Goal: Communication & Community: Answer question/provide support

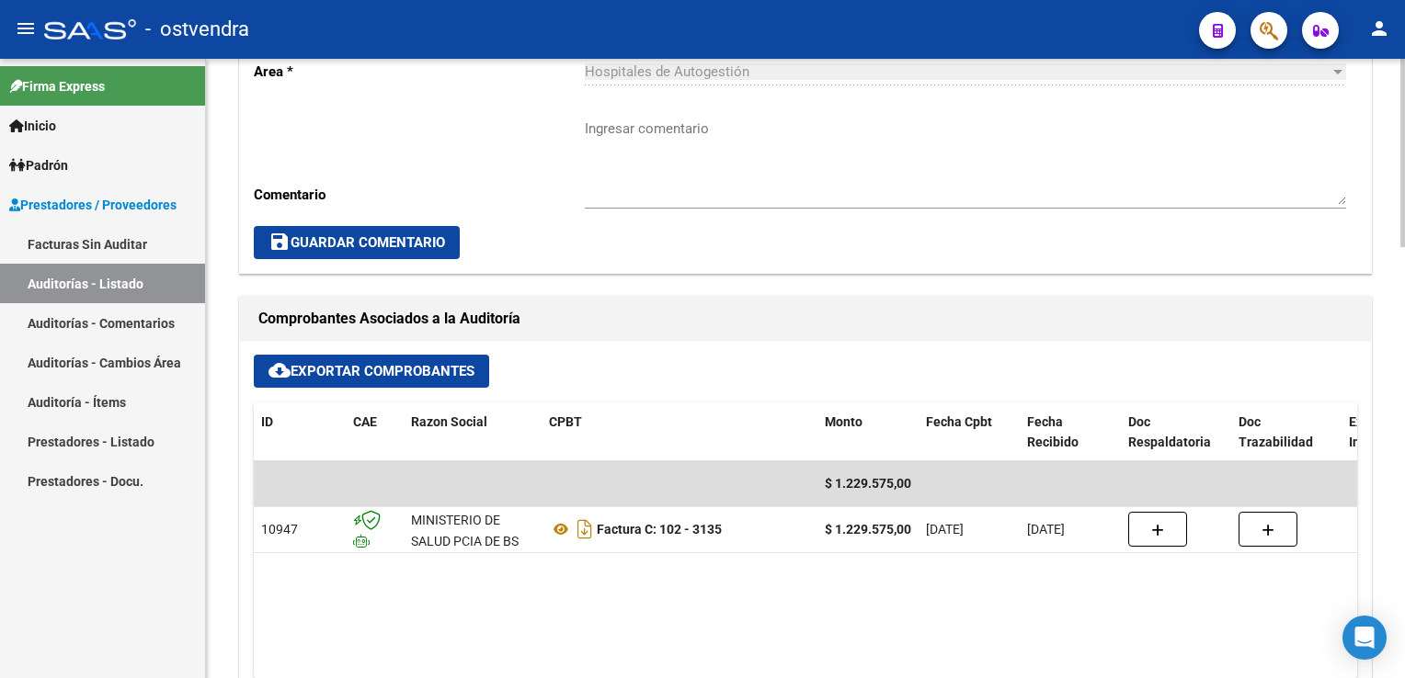
scroll to position [644, 0]
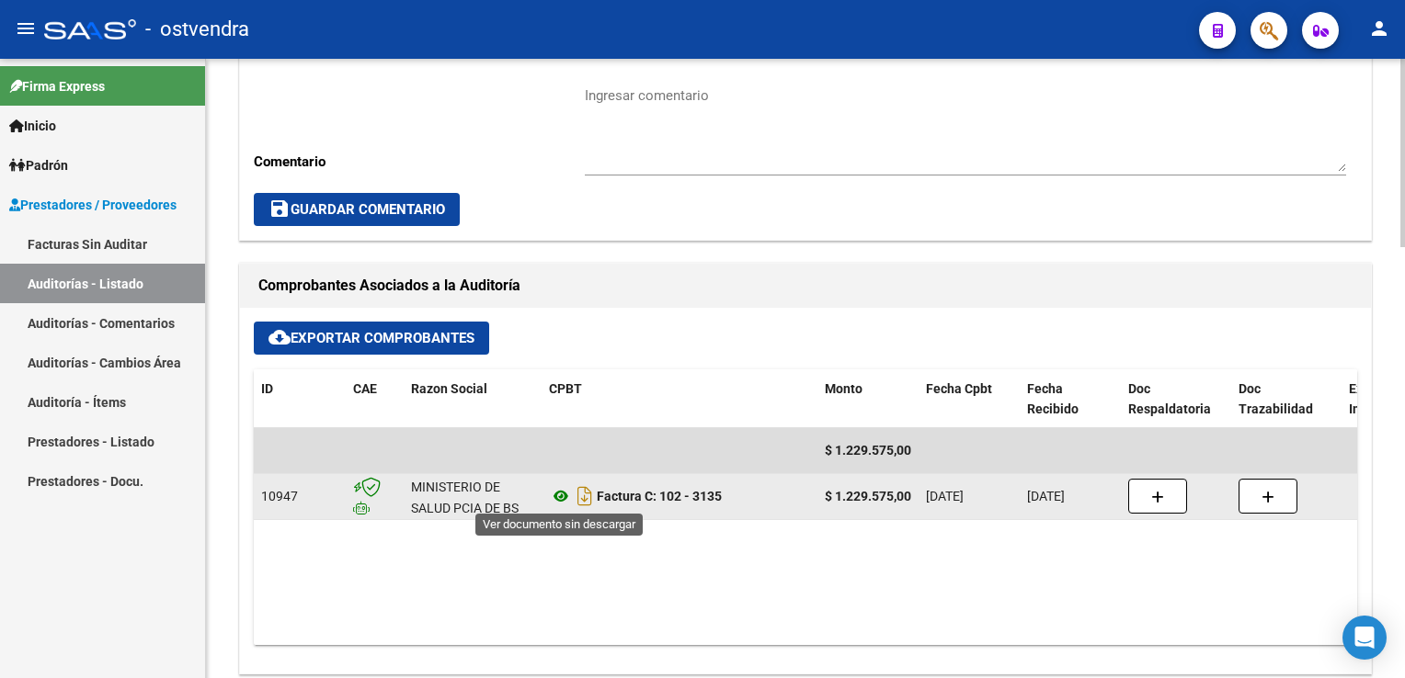
click at [559, 495] on icon at bounding box center [561, 496] width 24 height 22
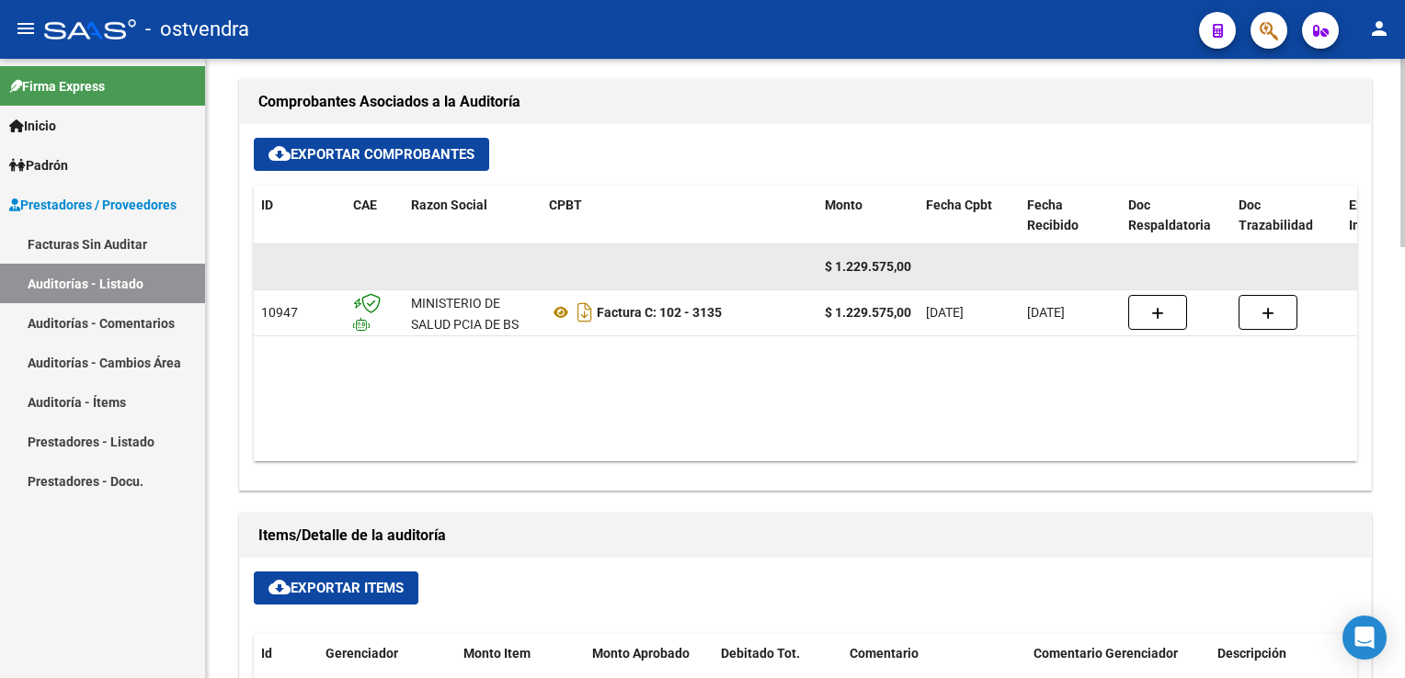
scroll to position [1103, 0]
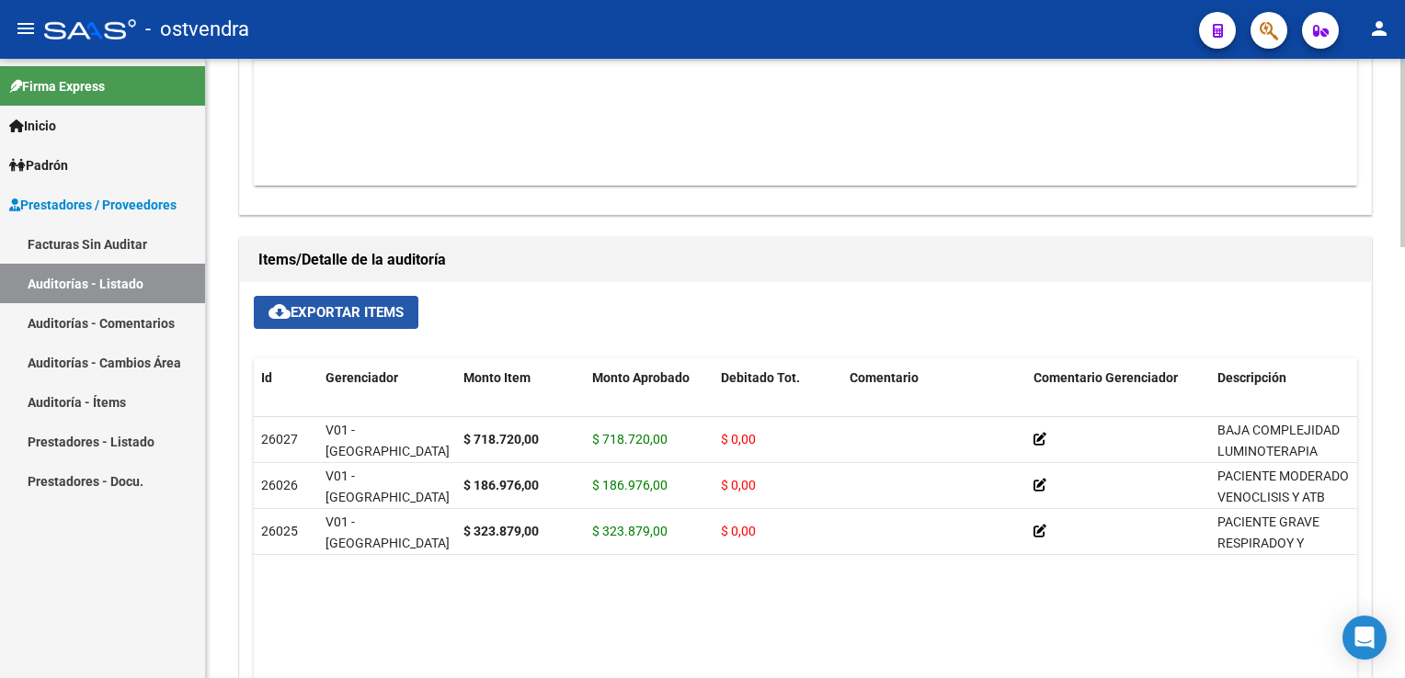
click at [359, 321] on button "cloud_download Exportar Items" at bounding box center [336, 312] width 165 height 33
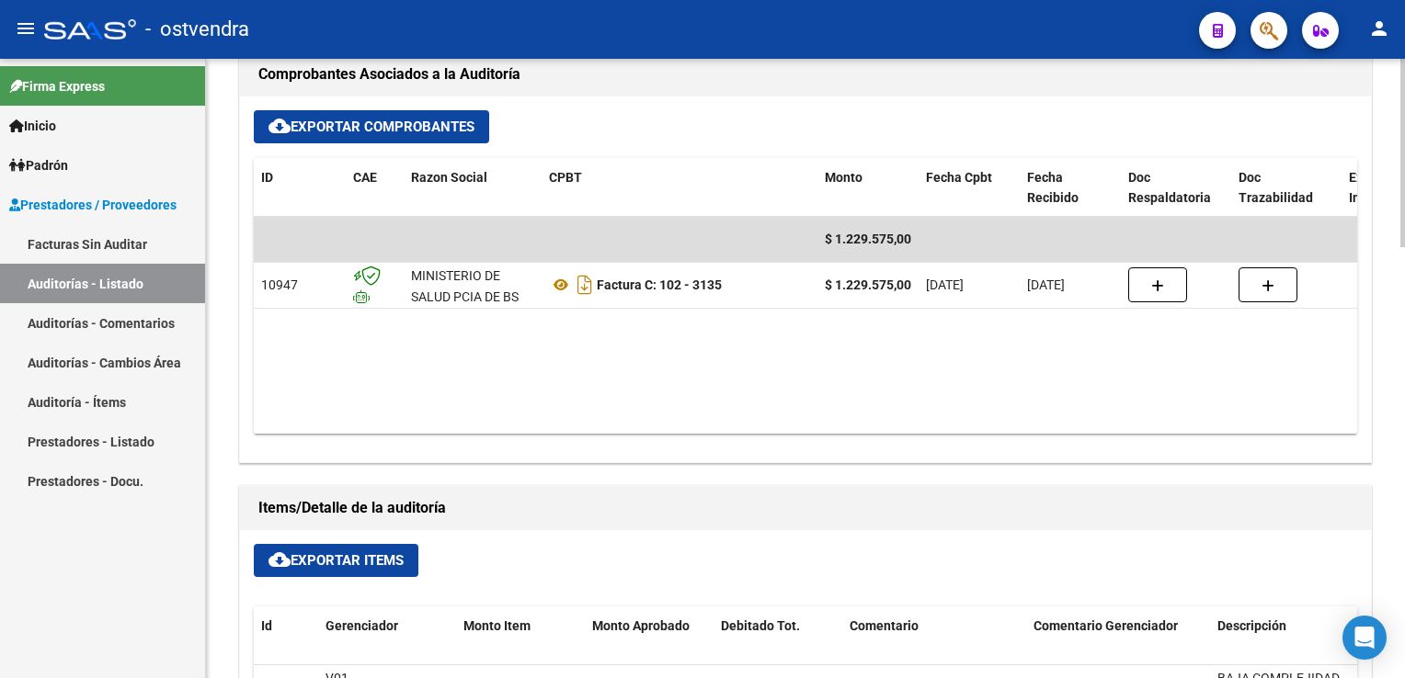
scroll to position [827, 0]
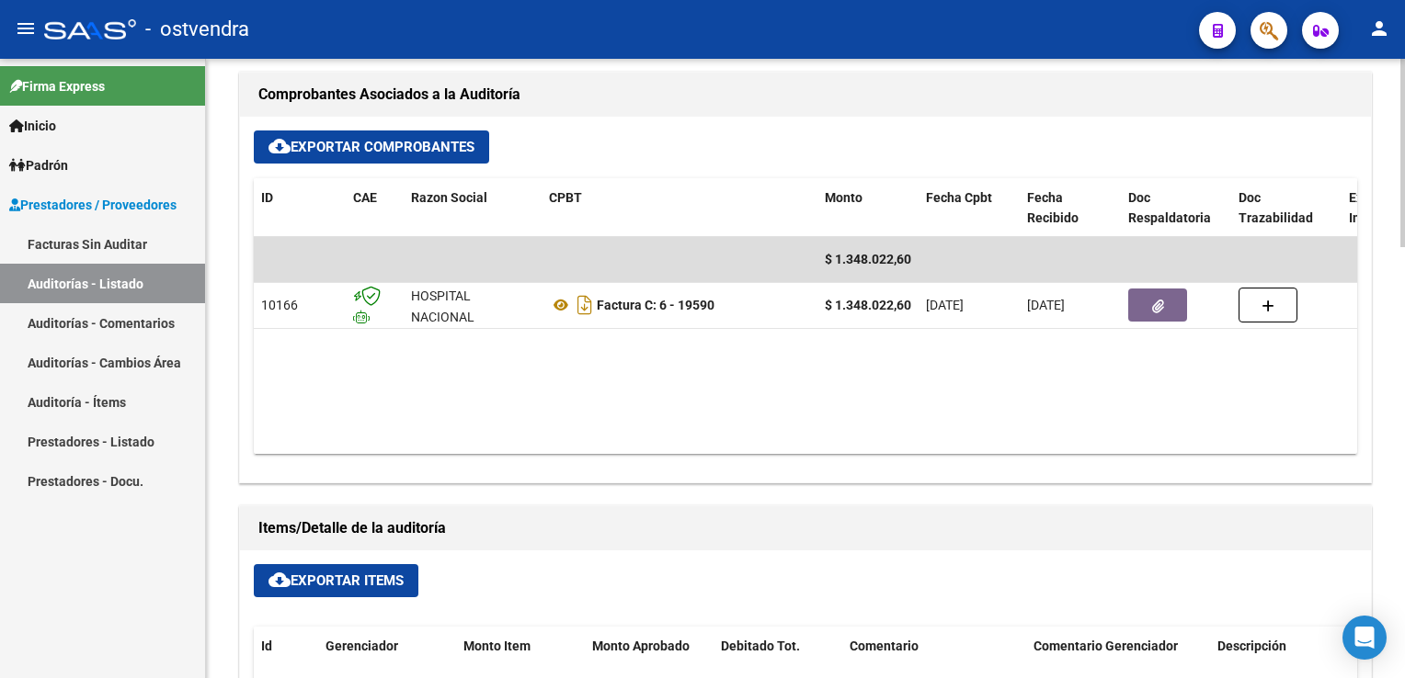
scroll to position [827, 0]
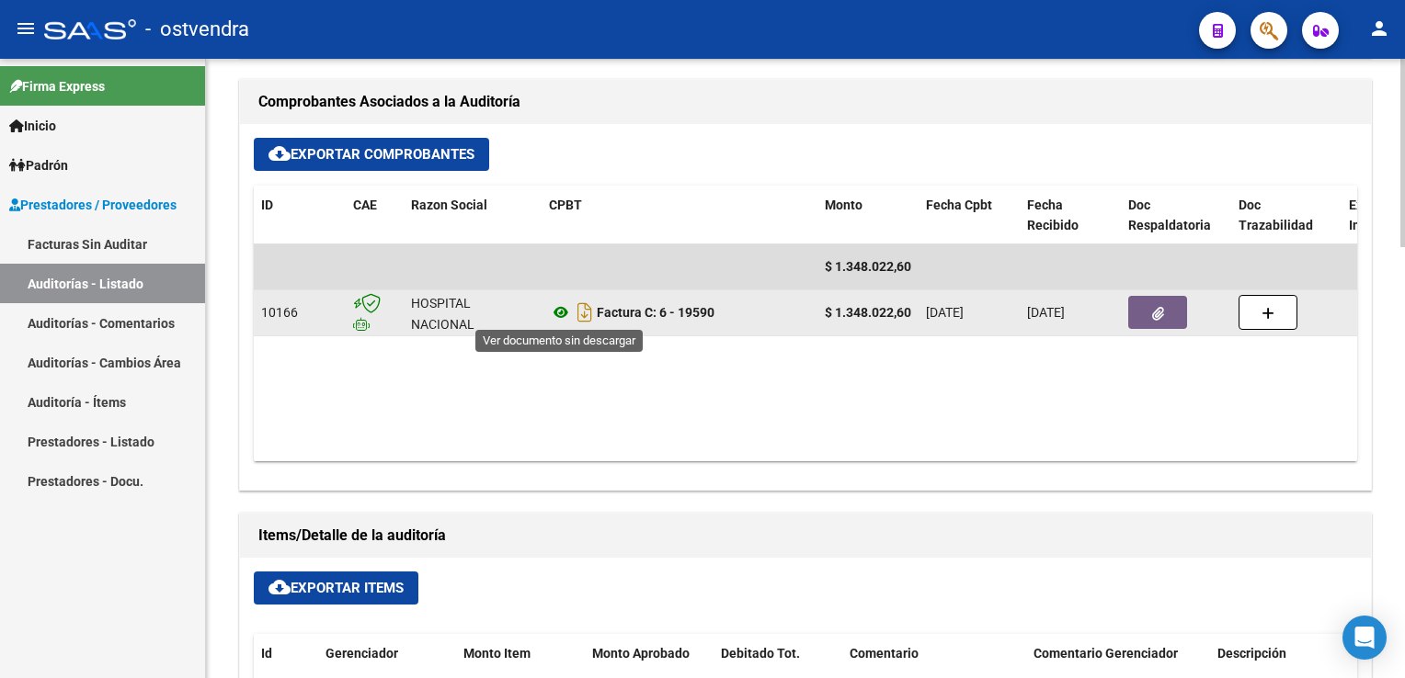
click at [563, 314] on icon at bounding box center [561, 313] width 24 height 22
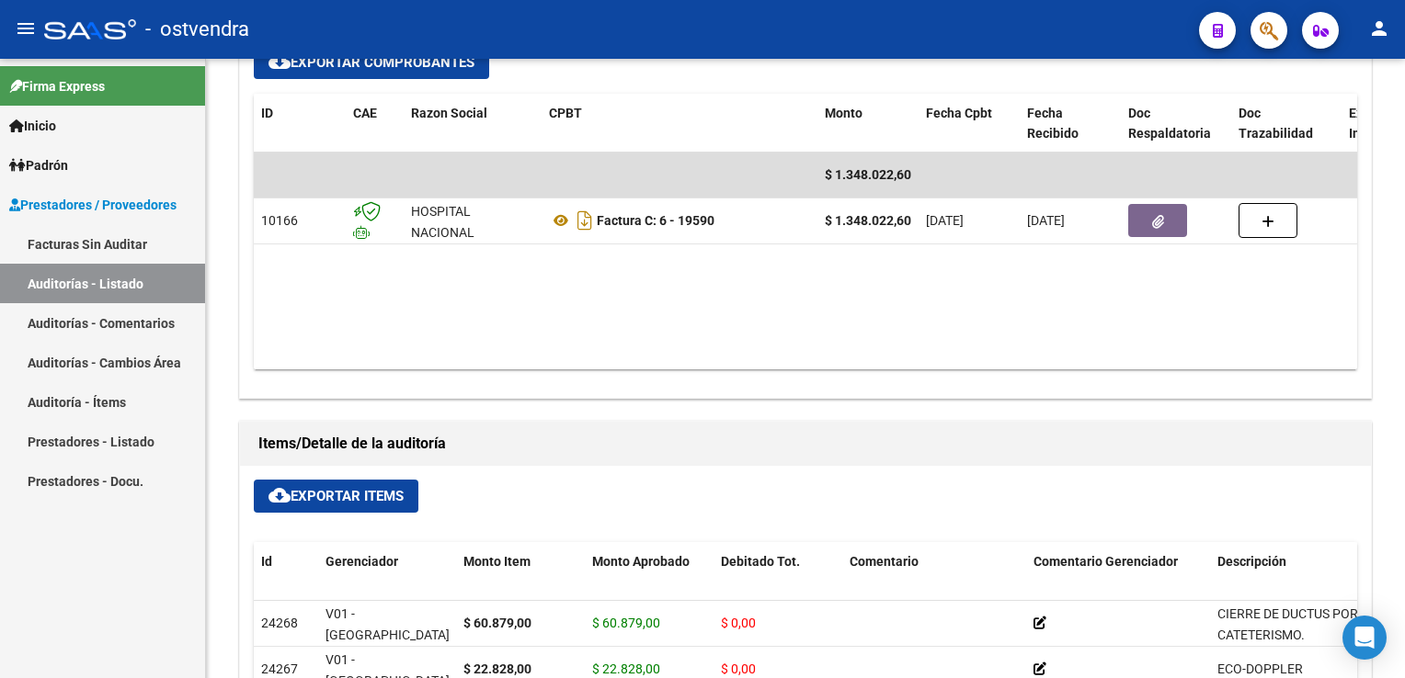
scroll to position [919, 0]
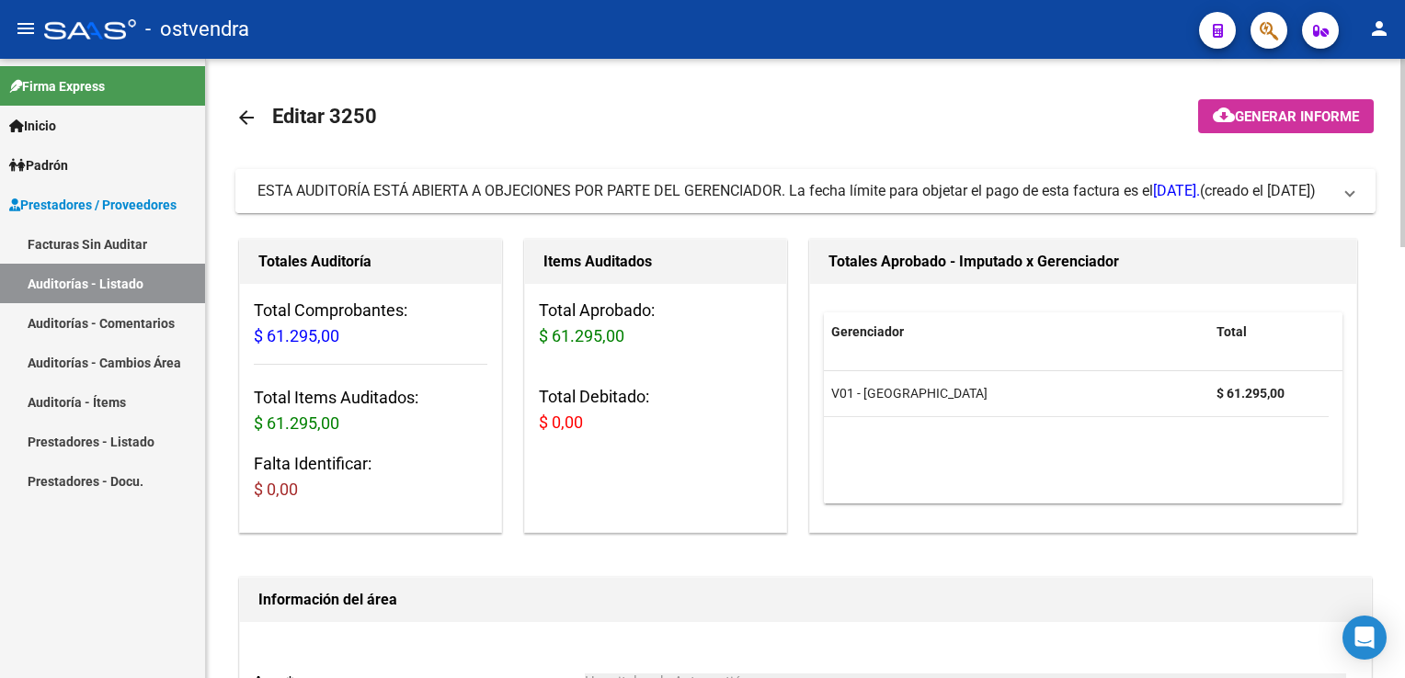
click at [1356, 194] on mat-expansion-panel-header "ESTA AUDITORÍA ESTÁ ABIERTA A OBJECIONES POR PARTE DEL GERENCIADOR. La fecha lí…" at bounding box center [805, 191] width 1140 height 44
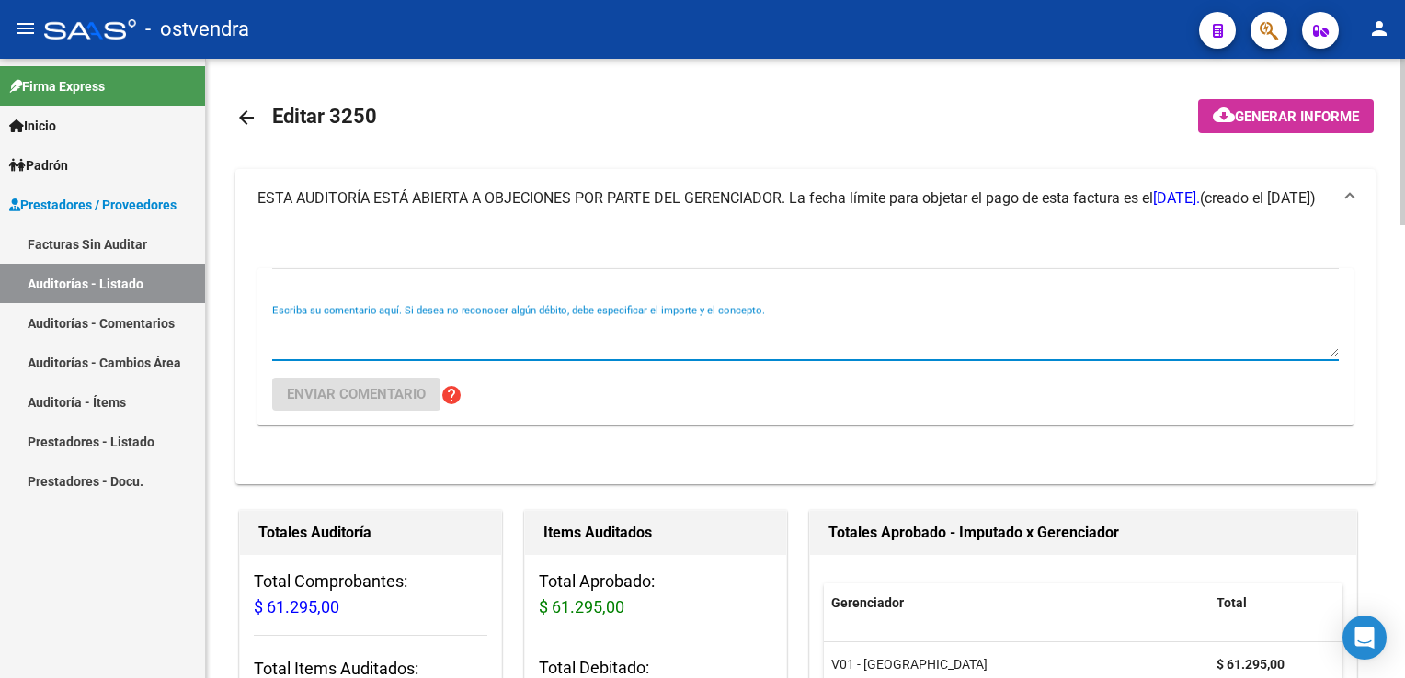
click at [452, 332] on textarea "Escriba su comentario aquí. Si desea no reconocer algún débito, debe especifica…" at bounding box center [805, 338] width 1066 height 37
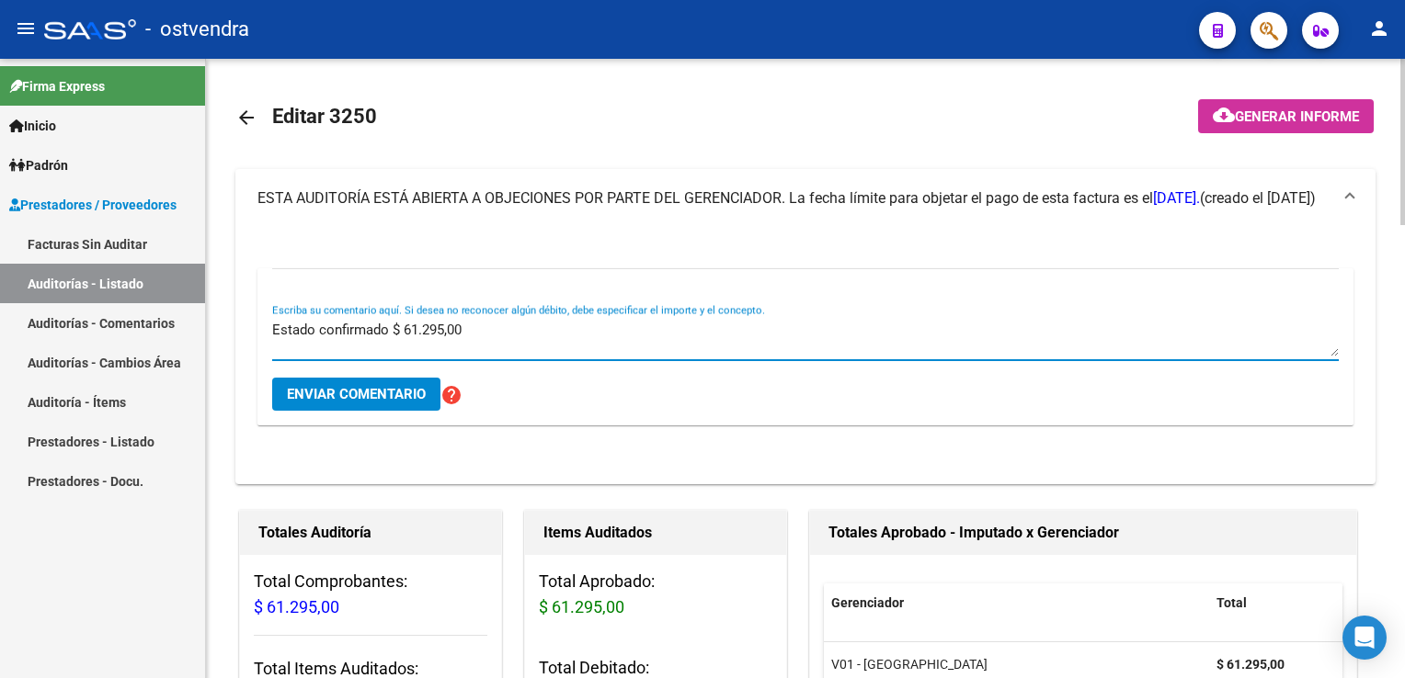
type textarea "Estado confirmado $ 61.295,00"
click at [362, 395] on span "Enviar comentario" at bounding box center [356, 394] width 139 height 17
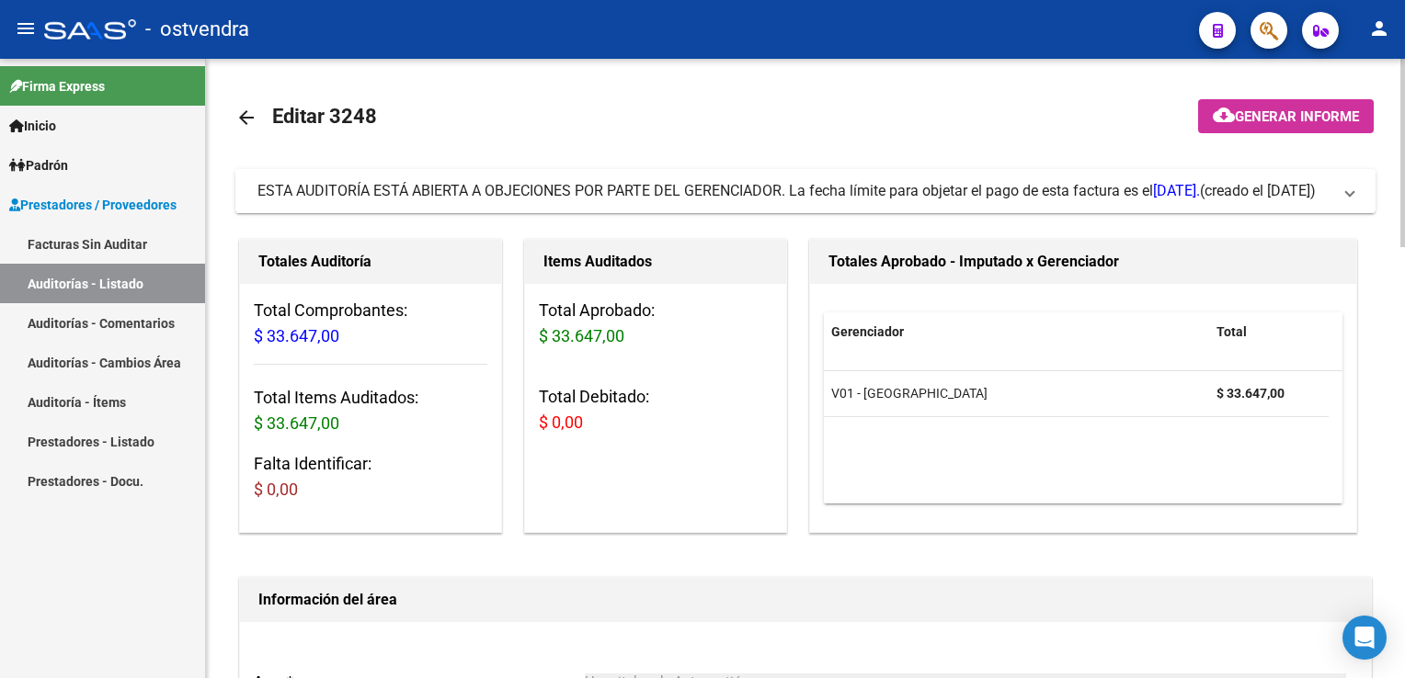
click at [1350, 185] on span at bounding box center [1349, 191] width 7 height 20
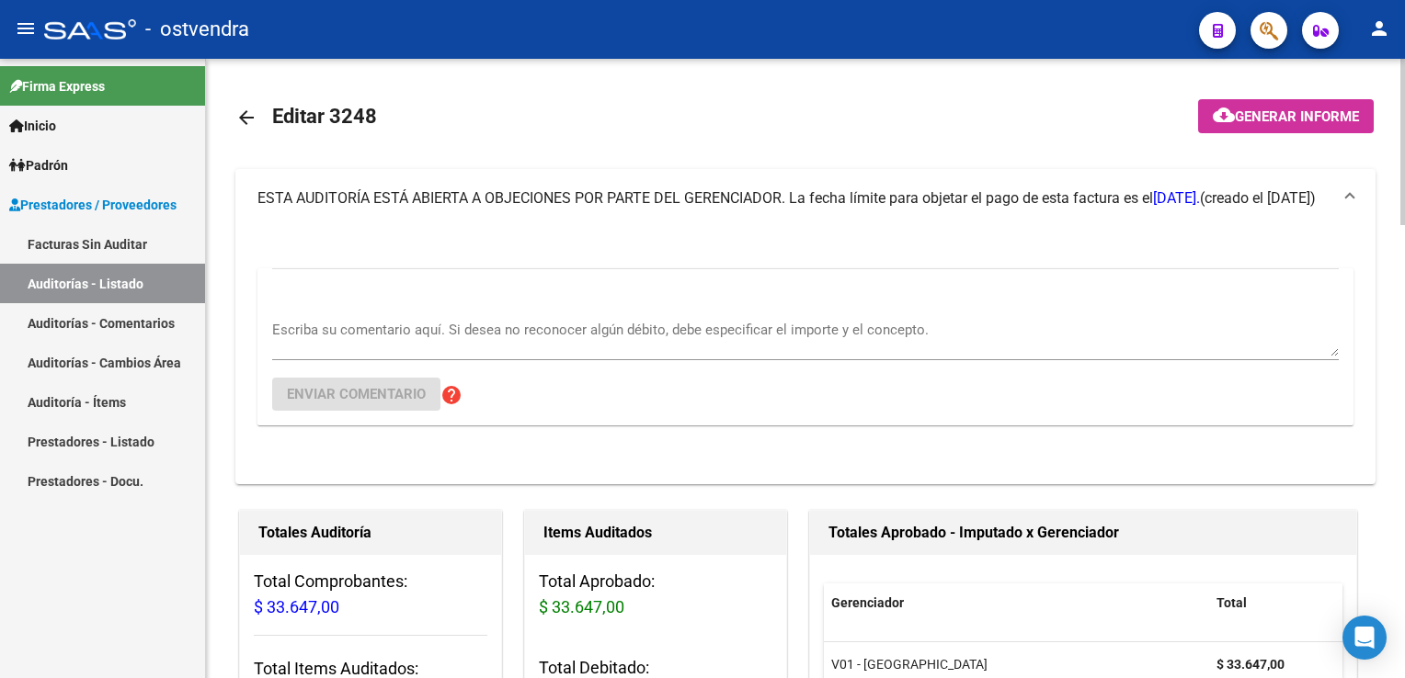
click at [396, 344] on textarea "Escriba su comentario aquí. Si desea no reconocer algún débito, debe especifica…" at bounding box center [805, 338] width 1066 height 37
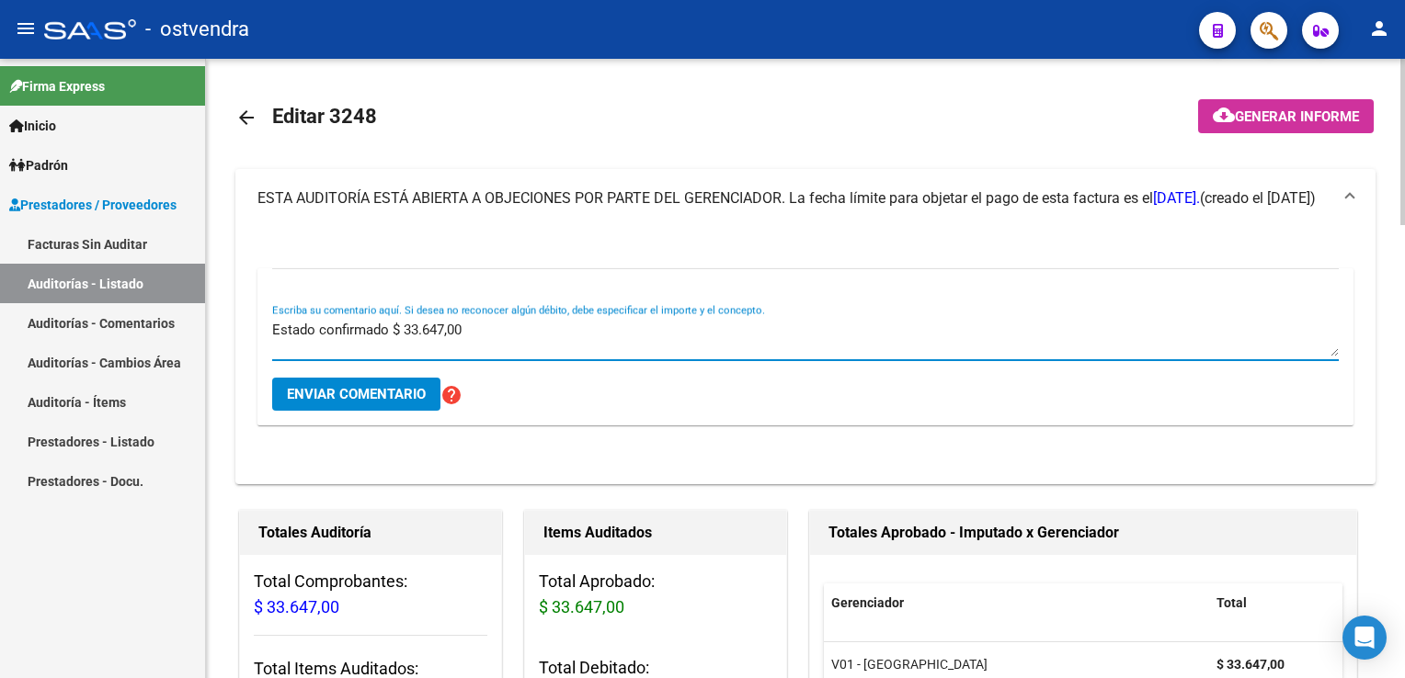
type textarea "Estado confirmado $ 33.647,00"
click at [371, 395] on span "Enviar comentario" at bounding box center [356, 394] width 139 height 17
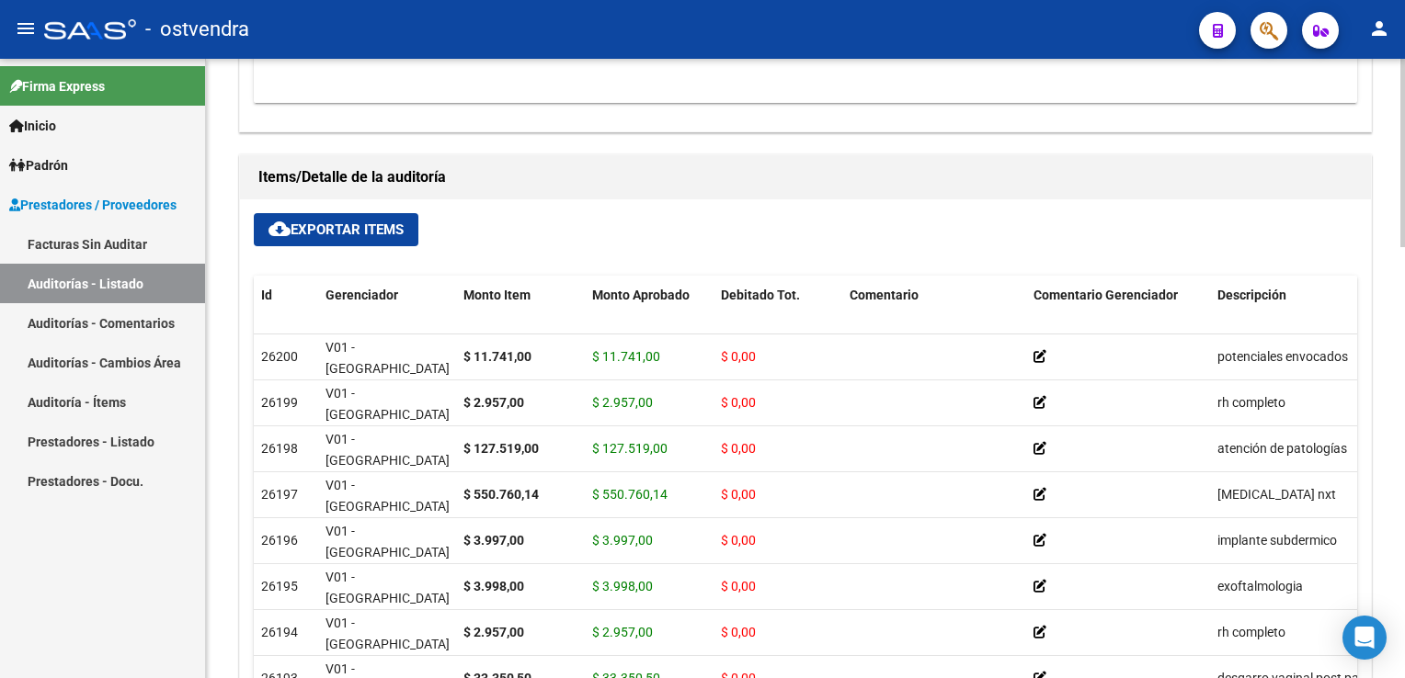
scroll to position [1379, 0]
